Goal: Information Seeking & Learning: Learn about a topic

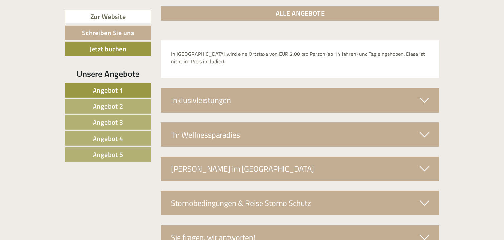
scroll to position [2288, 0]
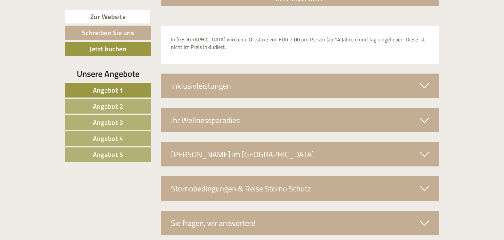
click at [103, 153] on span "Angebot 5" at bounding box center [108, 154] width 31 height 10
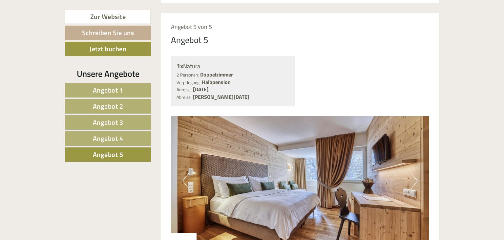
click at [108, 143] on link "Angebot 4" at bounding box center [108, 138] width 86 height 14
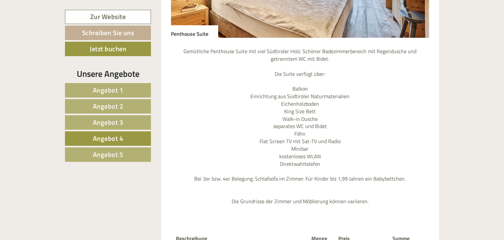
scroll to position [856, 0]
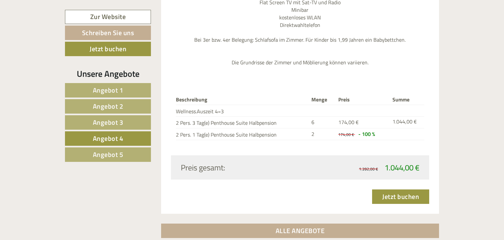
click at [110, 151] on span "Angebot 5" at bounding box center [108, 154] width 31 height 10
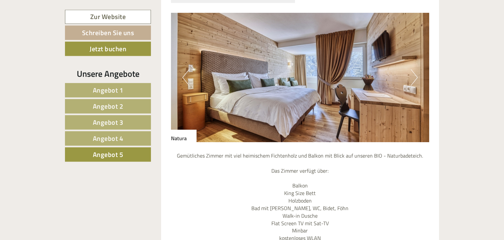
scroll to position [579, 0]
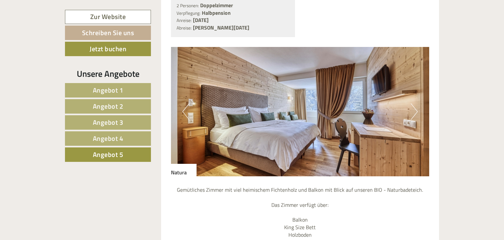
click at [408, 99] on img at bounding box center [300, 111] width 259 height 129
click at [414, 103] on button "Next" at bounding box center [414, 111] width 7 height 16
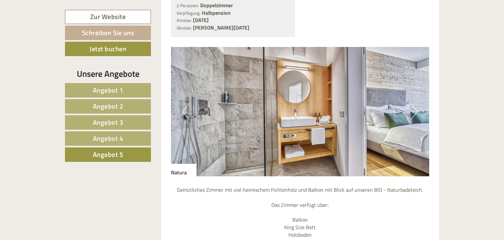
click at [414, 103] on button "Next" at bounding box center [414, 111] width 7 height 16
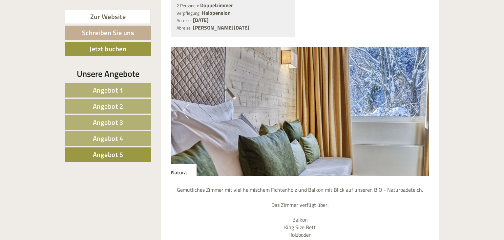
click at [414, 103] on button "Next" at bounding box center [414, 111] width 7 height 16
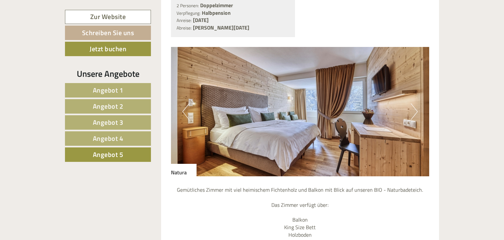
click at [414, 103] on button "Next" at bounding box center [414, 111] width 7 height 16
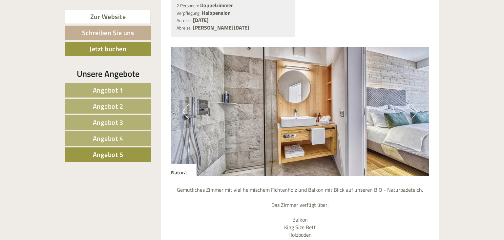
click at [414, 103] on button "Next" at bounding box center [414, 111] width 7 height 16
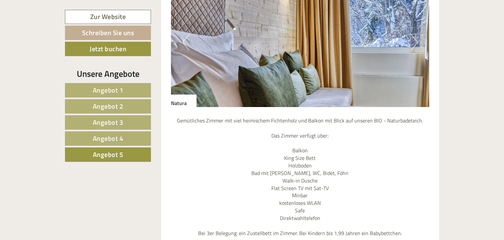
click at [107, 138] on span "Angebot 4" at bounding box center [108, 138] width 31 height 10
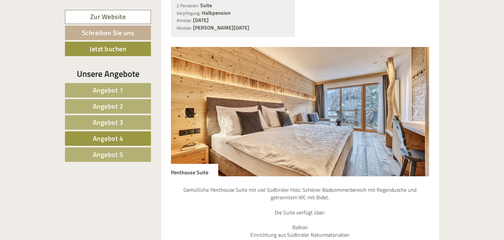
click at [416, 103] on button "Next" at bounding box center [414, 111] width 7 height 16
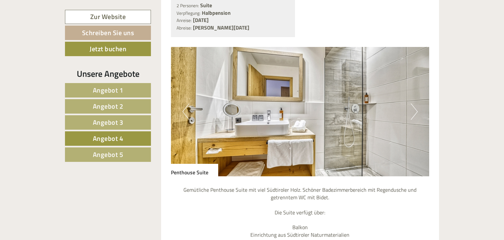
click at [416, 103] on button "Next" at bounding box center [414, 111] width 7 height 16
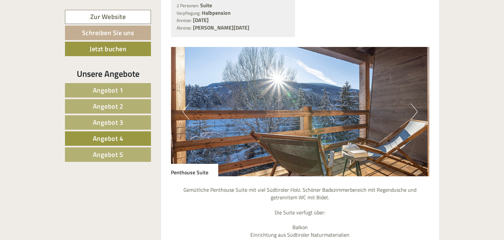
click at [416, 103] on button "Next" at bounding box center [414, 111] width 7 height 16
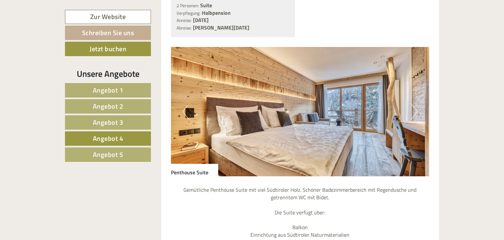
click at [416, 103] on button "Next" at bounding box center [414, 111] width 7 height 16
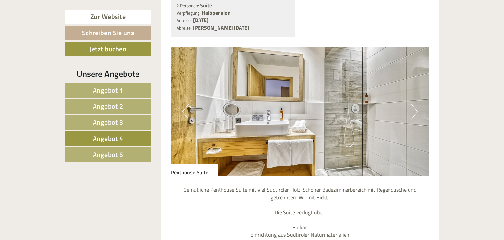
click at [119, 152] on span "Angebot 5" at bounding box center [108, 154] width 31 height 10
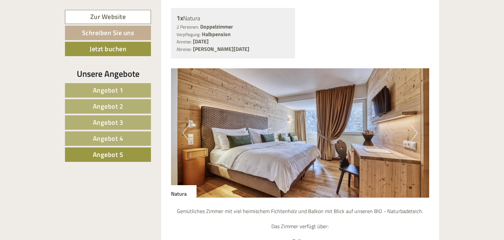
scroll to position [614, 0]
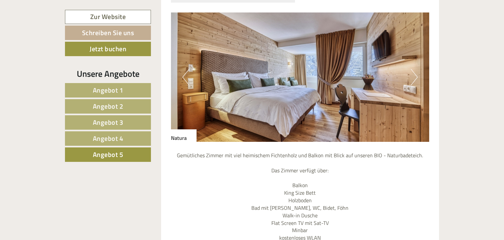
click at [185, 70] on button "Previous" at bounding box center [186, 77] width 7 height 16
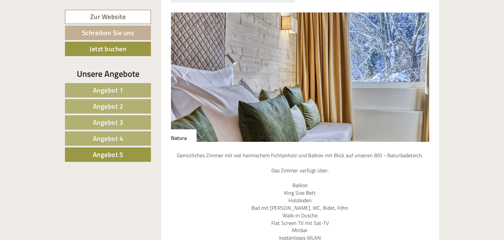
click at [186, 69] on button "Previous" at bounding box center [186, 77] width 7 height 16
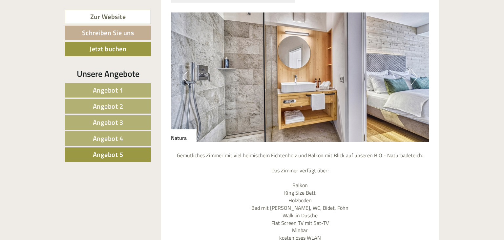
click at [186, 69] on button "Previous" at bounding box center [186, 77] width 7 height 16
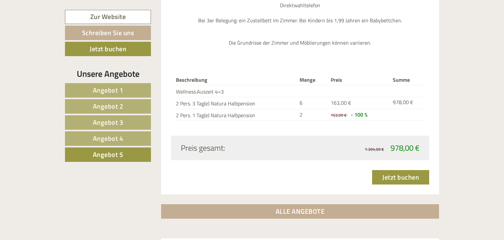
scroll to position [926, 0]
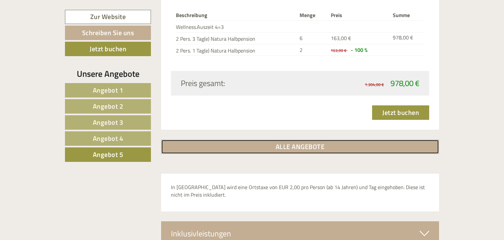
click at [188, 140] on link "ALLE ANGEBOTE" at bounding box center [300, 147] width 278 height 14
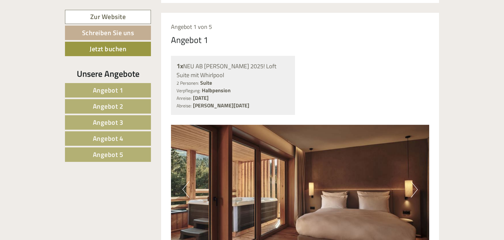
click at [97, 96] on link "Angebot 1" at bounding box center [108, 90] width 86 height 14
click at [99, 105] on span "Angebot 2" at bounding box center [108, 106] width 31 height 10
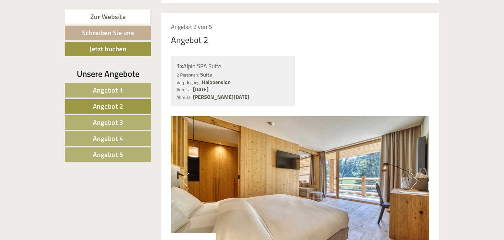
click at [100, 120] on span "Angebot 3" at bounding box center [108, 122] width 31 height 10
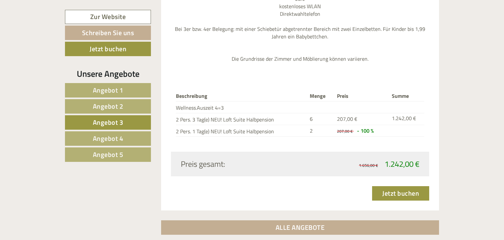
click at [108, 141] on span "Angebot 4" at bounding box center [108, 138] width 31 height 10
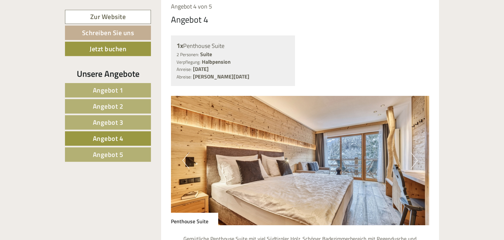
scroll to position [544, 0]
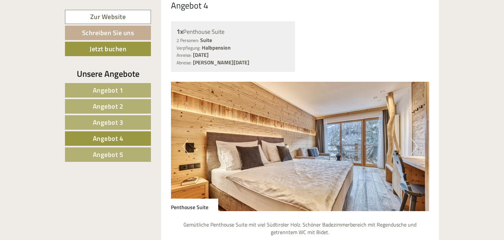
click at [414, 138] on button "Next" at bounding box center [414, 146] width 7 height 16
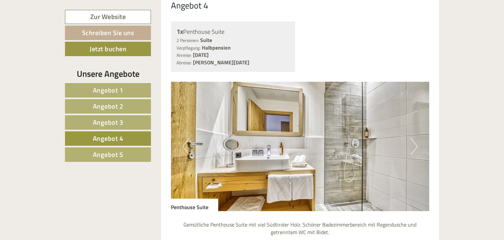
click at [414, 138] on button "Next" at bounding box center [414, 146] width 7 height 16
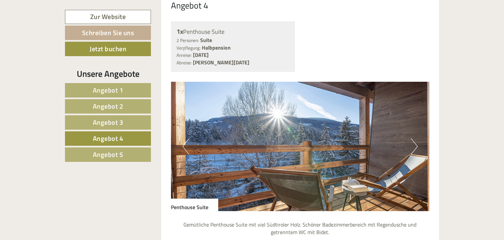
click at [414, 138] on button "Next" at bounding box center [414, 146] width 7 height 16
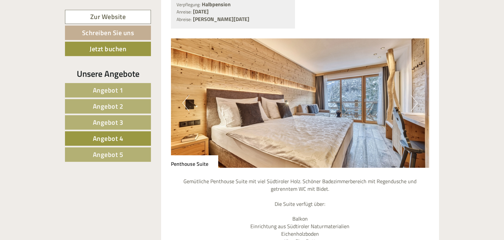
scroll to position [614, 0]
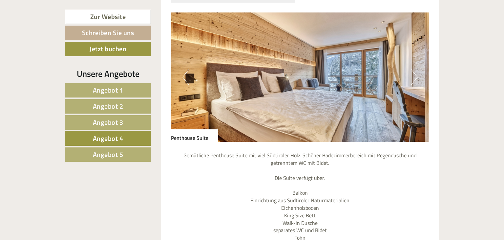
click at [132, 157] on link "Angebot 5" at bounding box center [108, 154] width 86 height 14
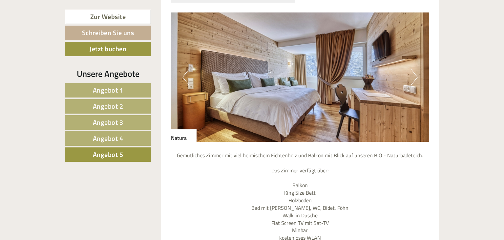
click at [416, 69] on button "Next" at bounding box center [414, 77] width 7 height 16
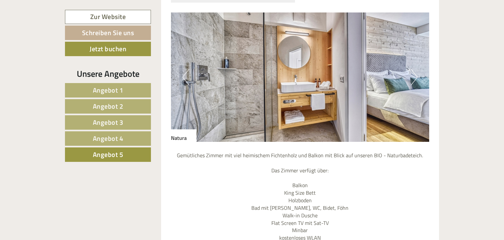
click at [416, 69] on button "Next" at bounding box center [414, 77] width 7 height 16
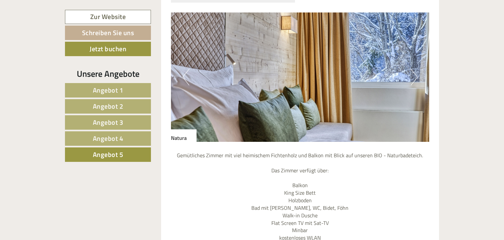
click at [416, 69] on button "Next" at bounding box center [414, 77] width 7 height 16
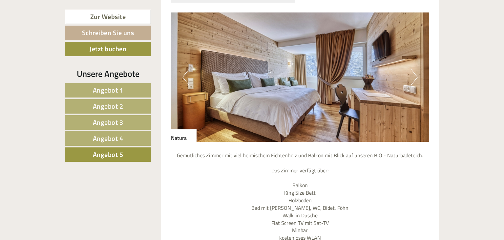
click at [416, 69] on button "Next" at bounding box center [414, 77] width 7 height 16
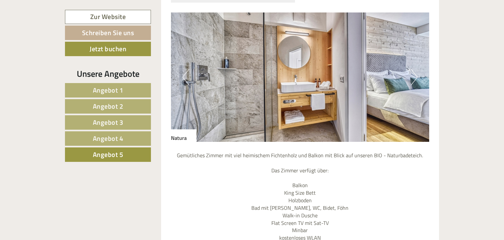
click at [117, 138] on span "Angebot 4" at bounding box center [108, 138] width 31 height 10
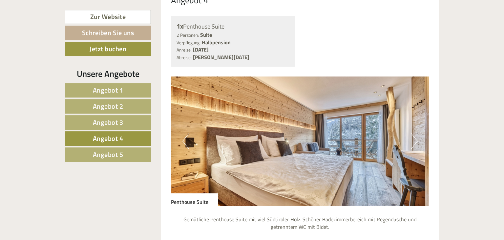
scroll to position [579, 0]
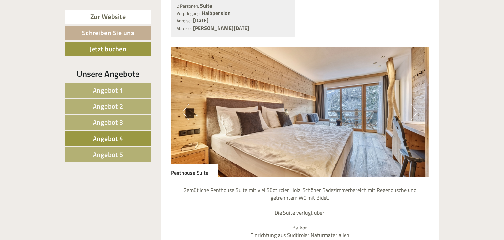
click at [420, 100] on img at bounding box center [300, 111] width 259 height 129
click at [411, 104] on button "Next" at bounding box center [414, 112] width 7 height 16
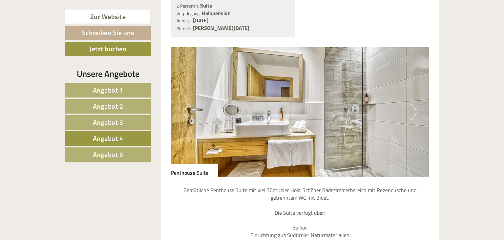
click at [411, 104] on button "Next" at bounding box center [414, 112] width 7 height 16
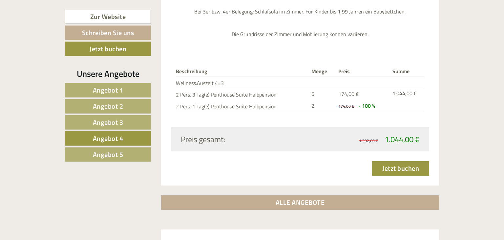
scroll to position [891, 0]
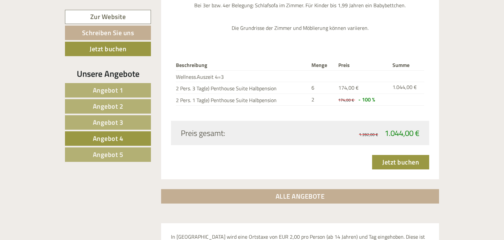
click at [98, 153] on span "Angebot 5" at bounding box center [108, 154] width 31 height 10
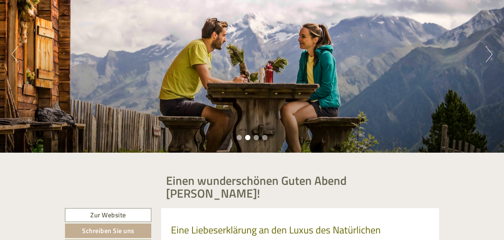
scroll to position [59, 0]
